Goal: Task Accomplishment & Management: Use online tool/utility

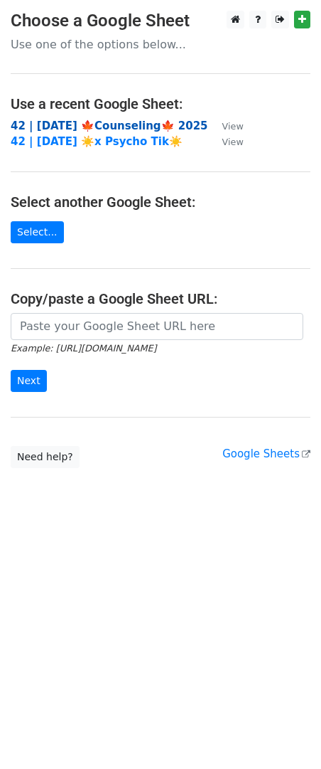
click at [81, 126] on strong "42 | [DATE] 🍁Counseling🍁 2025" at bounding box center [110, 125] width 198 height 13
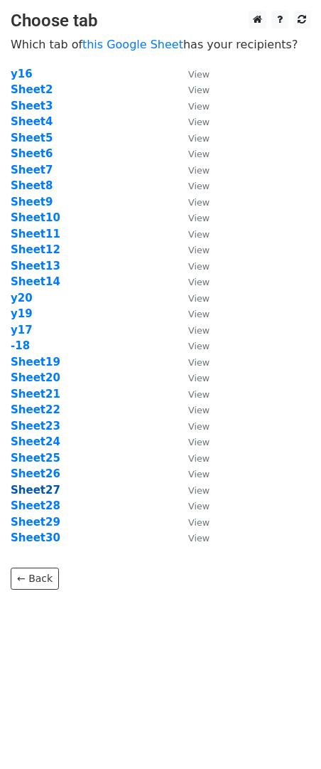
click at [44, 492] on strong "Sheet27" at bounding box center [36, 489] width 50 height 13
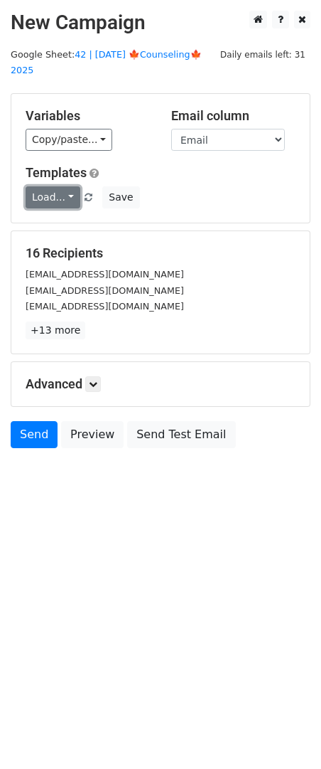
click at [58, 187] on link "Load..." at bounding box center [53, 197] width 55 height 22
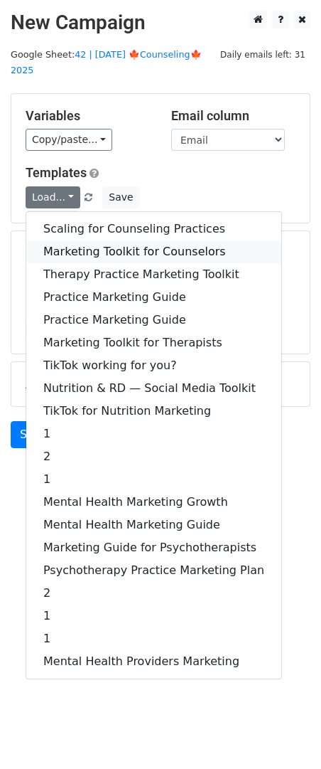
click at [71, 240] on link "Marketing Toolkit for Counselors" at bounding box center [153, 251] width 255 height 23
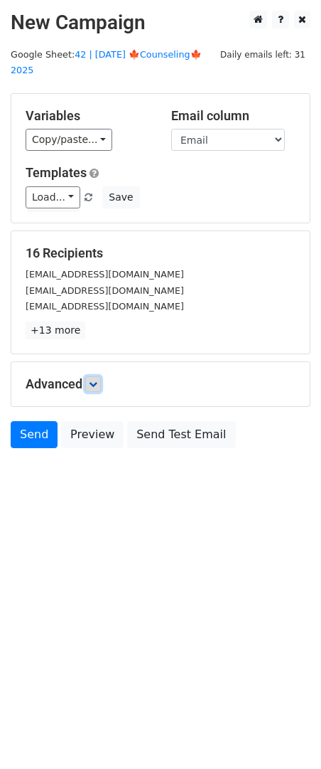
click at [92, 380] on icon at bounding box center [93, 384] width 9 height 9
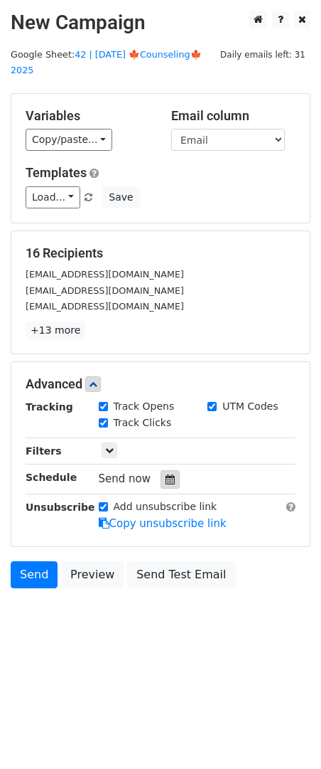
click at [166, 474] on icon at bounding box center [170, 479] width 9 height 10
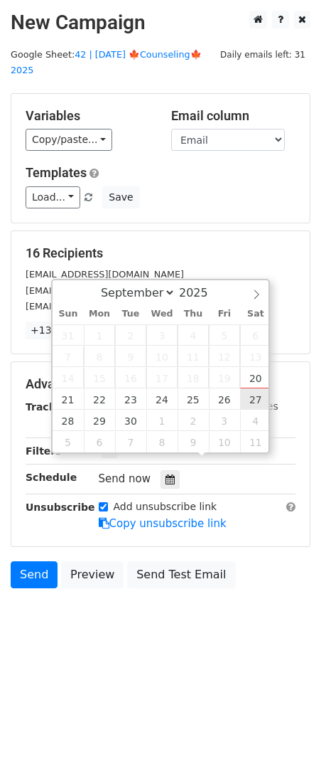
type input "2025-09-27 12:00"
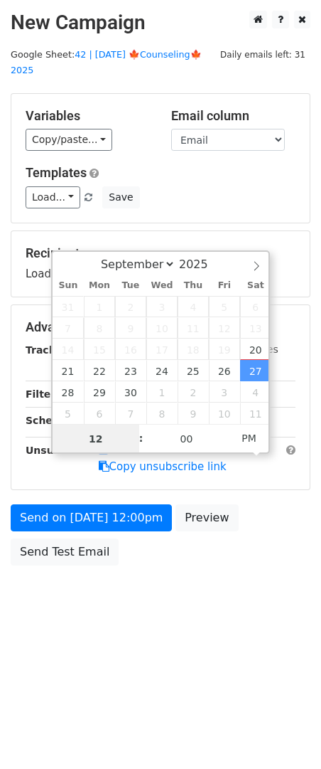
scroll to position [1, 0]
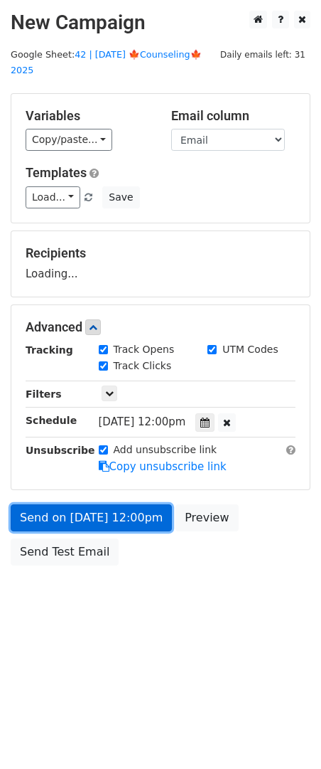
click at [154, 504] on link "Send on Sep 27 at 12:00pm" at bounding box center [91, 517] width 161 height 27
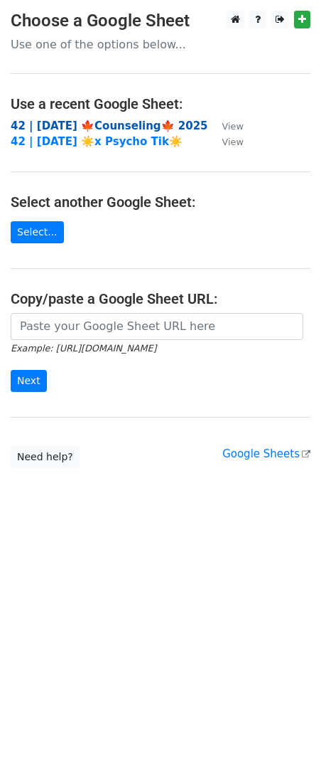
click at [100, 125] on strong "42 | [DATE] 🍁Counseling🍁 2025" at bounding box center [110, 125] width 198 height 13
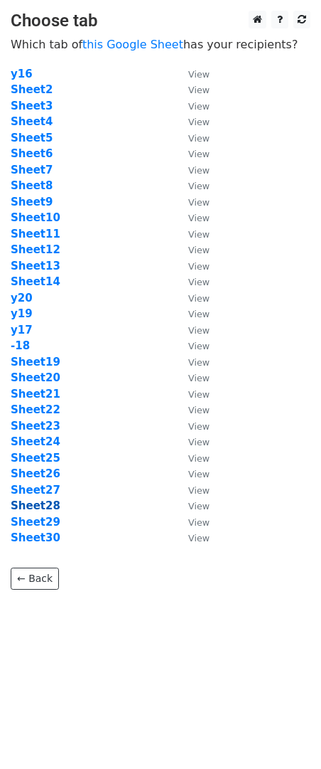
click at [33, 507] on strong "Sheet28" at bounding box center [36, 505] width 50 height 13
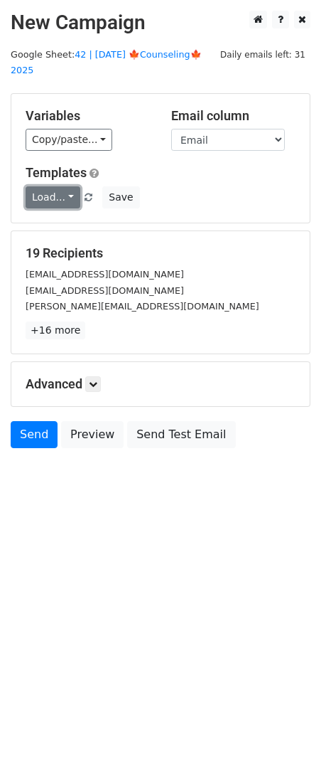
click at [54, 186] on link "Load..." at bounding box center [53, 197] width 55 height 22
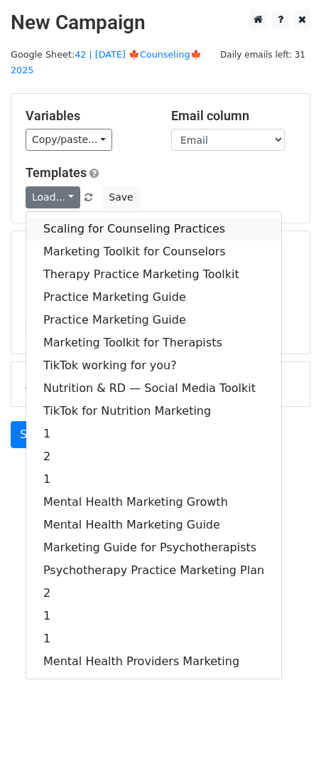
click at [75, 218] on link "Scaling for Counseling Practices" at bounding box center [153, 229] width 255 height 23
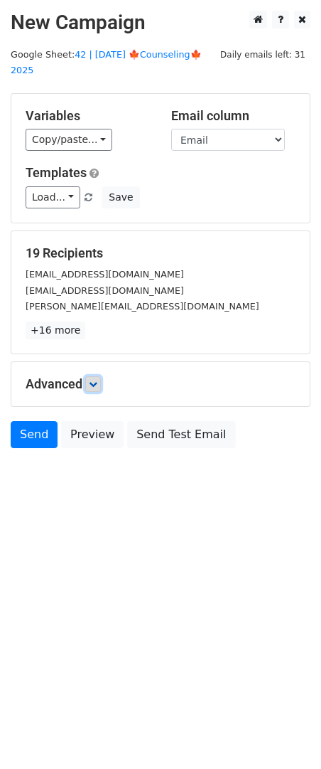
click at [90, 376] on link at bounding box center [93, 384] width 16 height 16
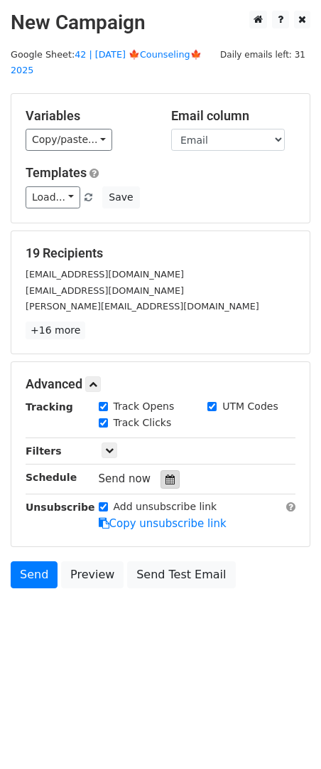
click at [171, 470] on div at bounding box center [170, 479] width 19 height 18
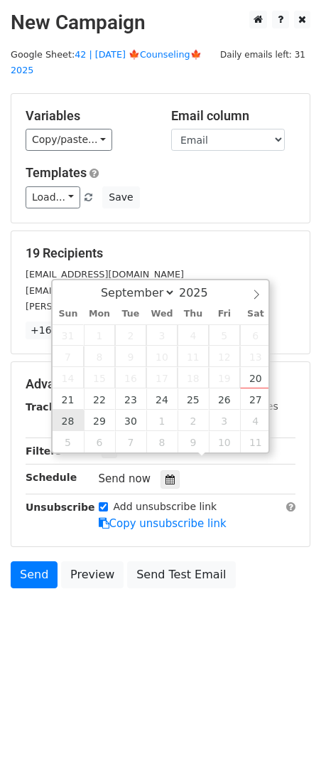
type input "[DATE] 12:00"
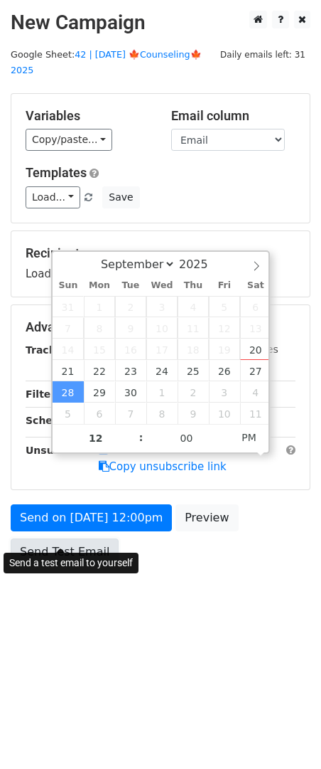
click at [80, 538] on link "Send Test Email" at bounding box center [65, 551] width 108 height 27
